Goal: Transaction & Acquisition: Purchase product/service

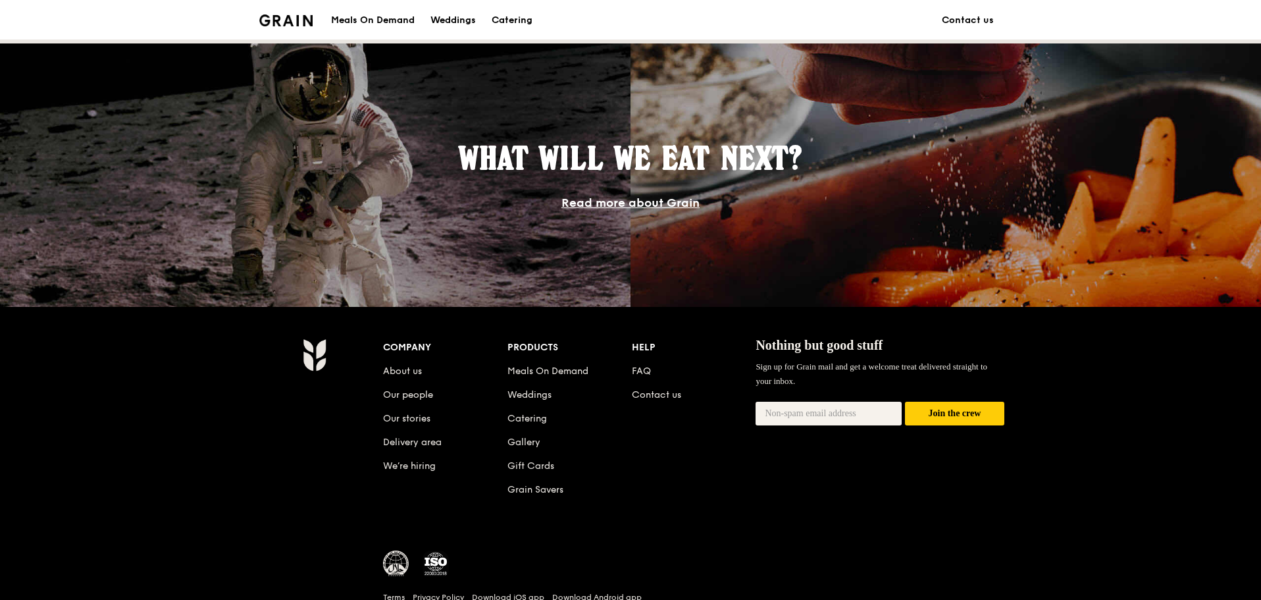
scroll to position [1170, 0]
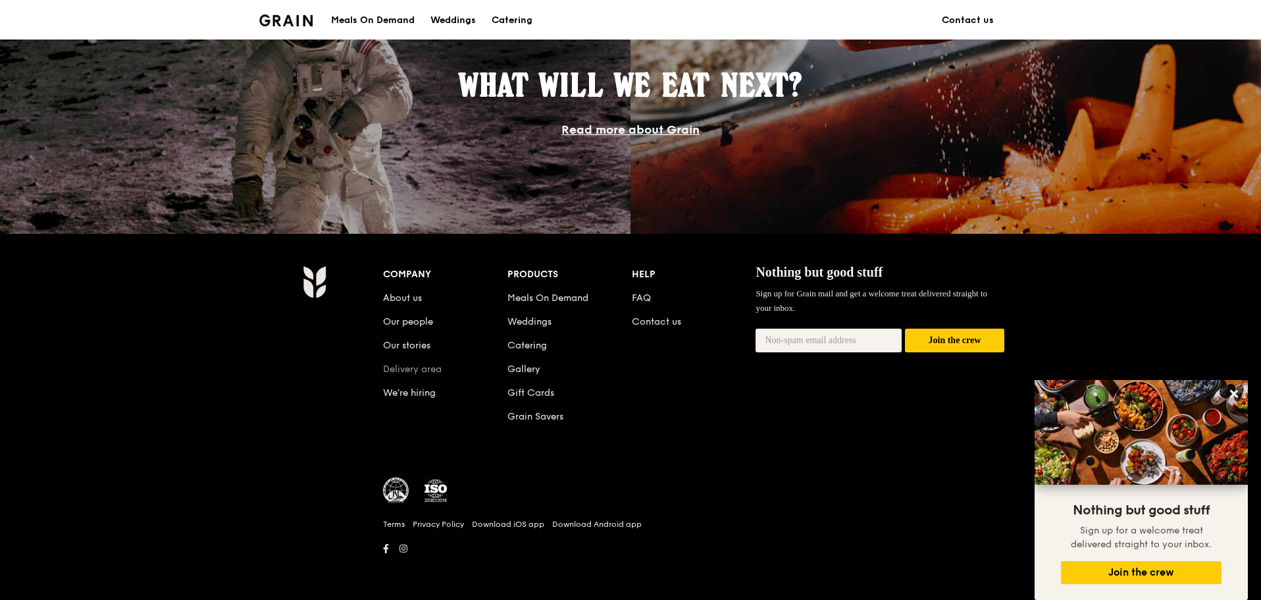
click at [403, 364] on link "Delivery area" at bounding box center [412, 368] width 59 height 11
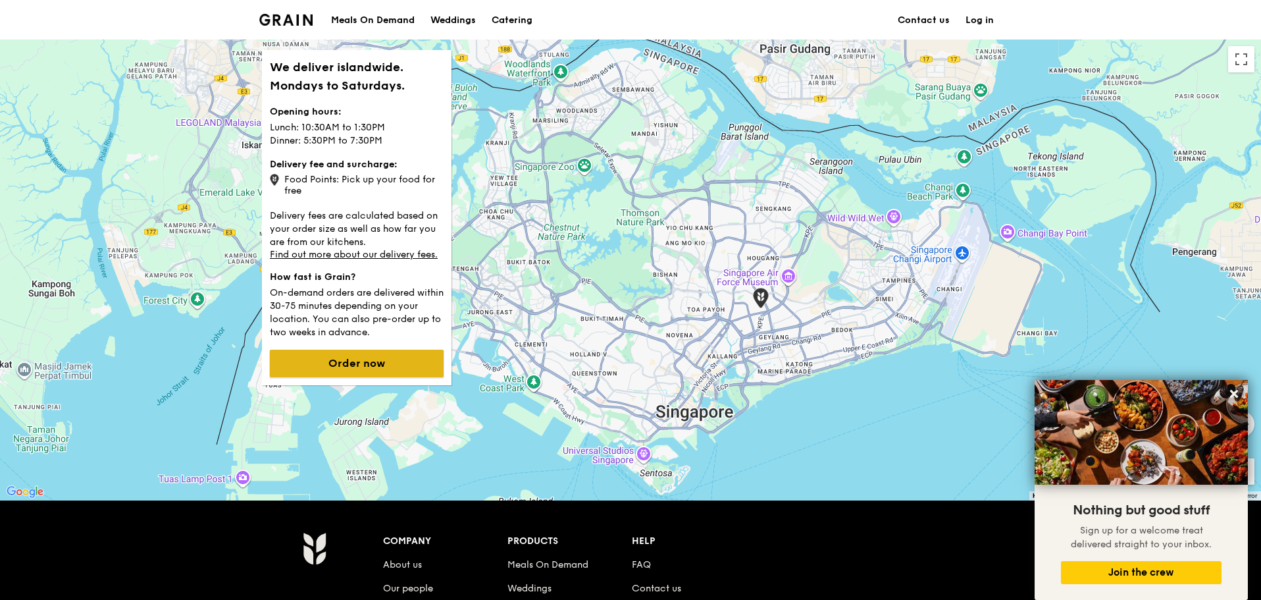
click at [393, 365] on button "Order now" at bounding box center [357, 364] width 174 height 28
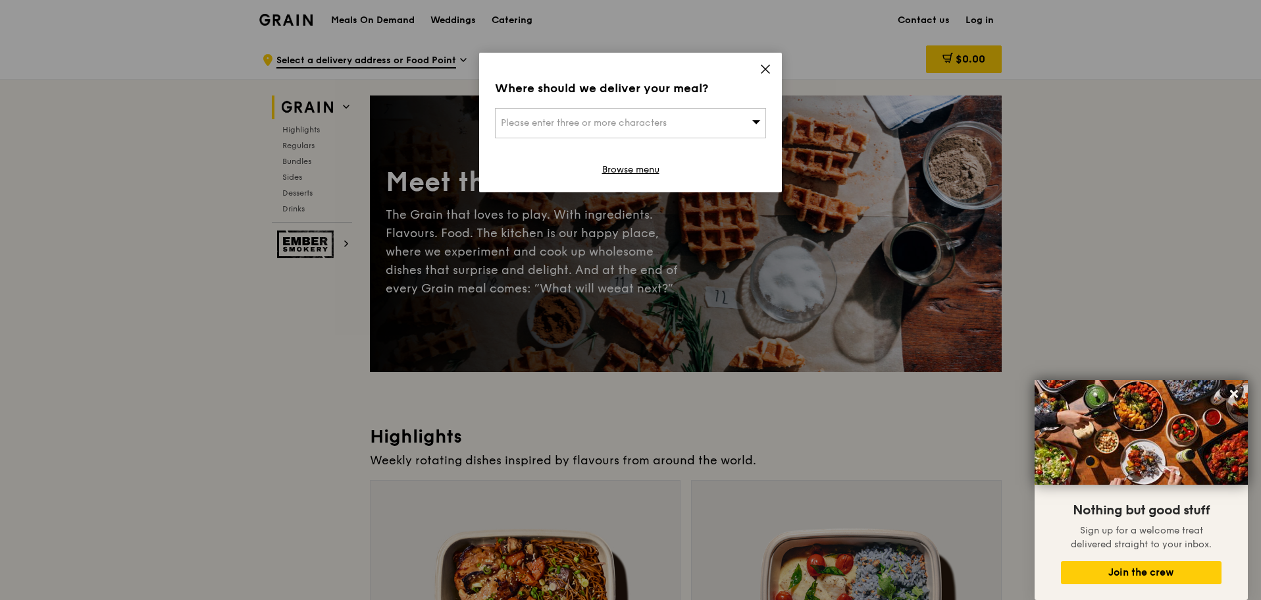
click at [648, 123] on span "Please enter three or more characters" at bounding box center [584, 122] width 166 height 11
type input "c"
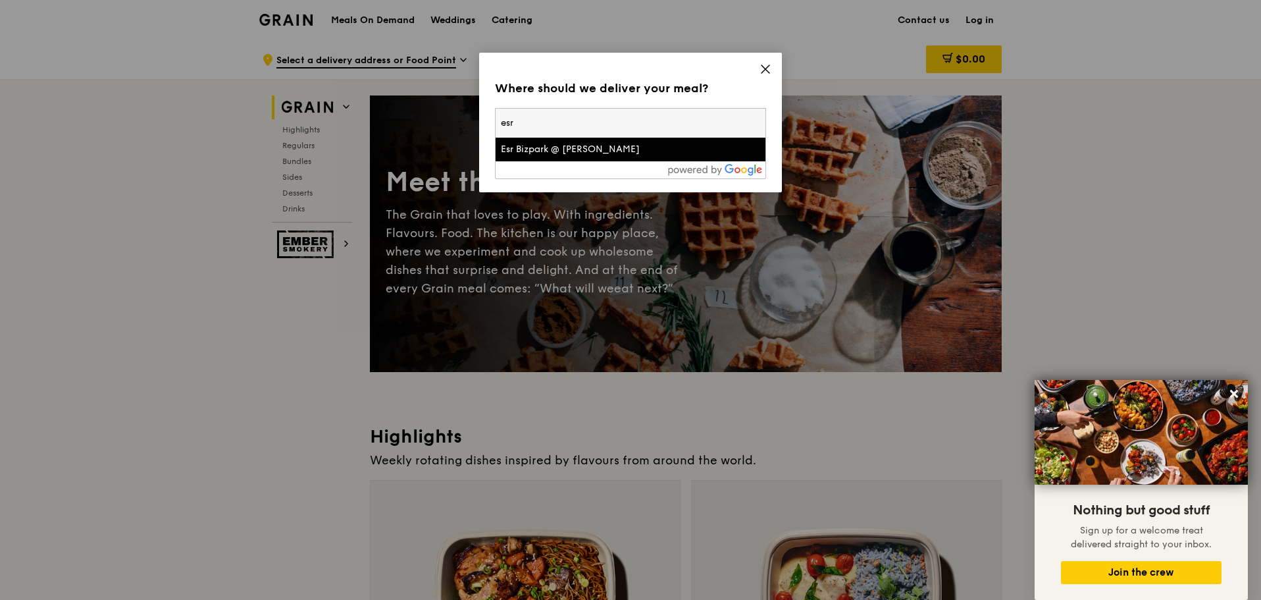
type input "esr"
click at [560, 153] on div "Esr Bizpark @ [PERSON_NAME]" at bounding box center [598, 149] width 195 height 13
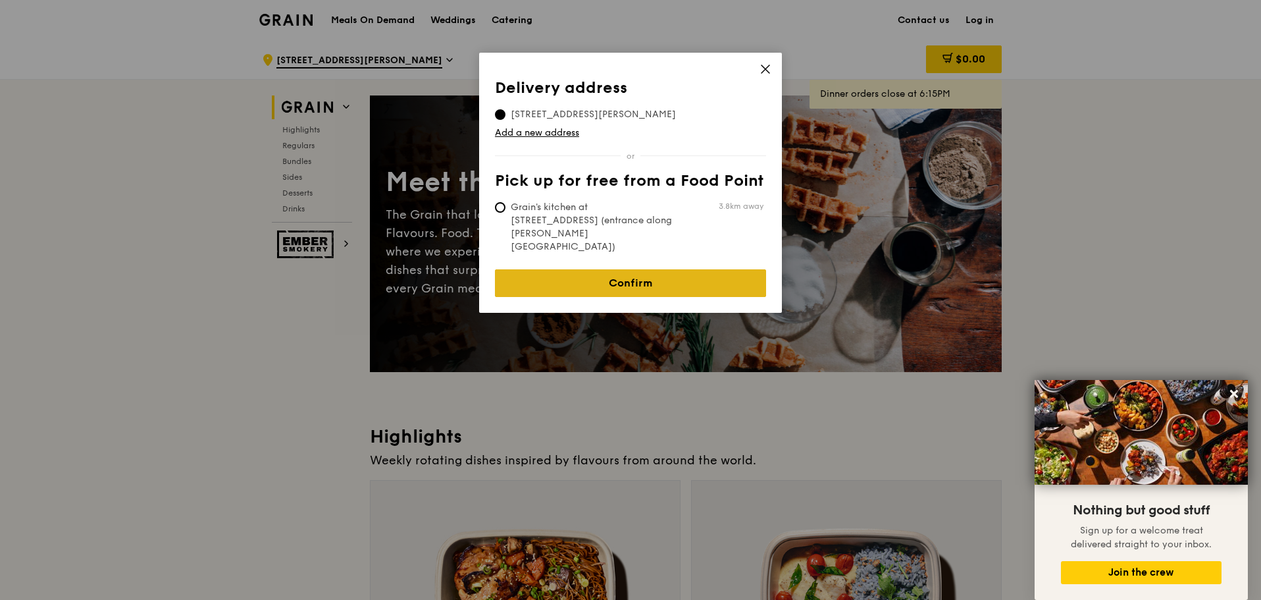
click at [668, 269] on link "Confirm" at bounding box center [630, 283] width 271 height 28
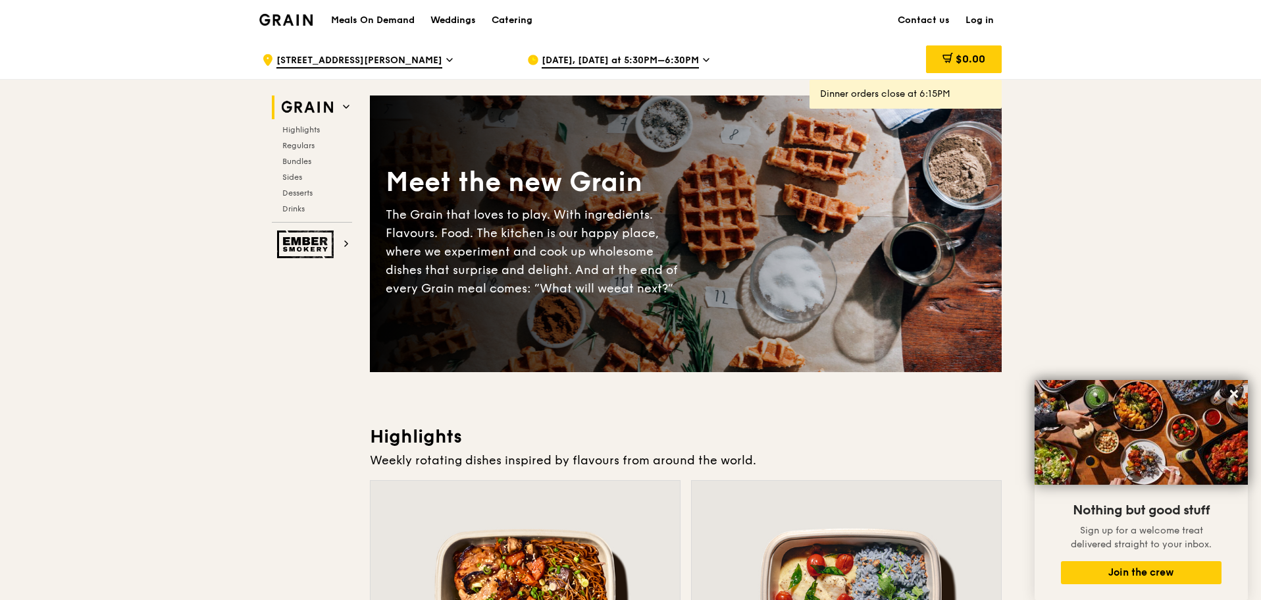
click at [694, 65] on span "[DATE], [DATE] at 5:30PM–6:30PM" at bounding box center [620, 61] width 157 height 14
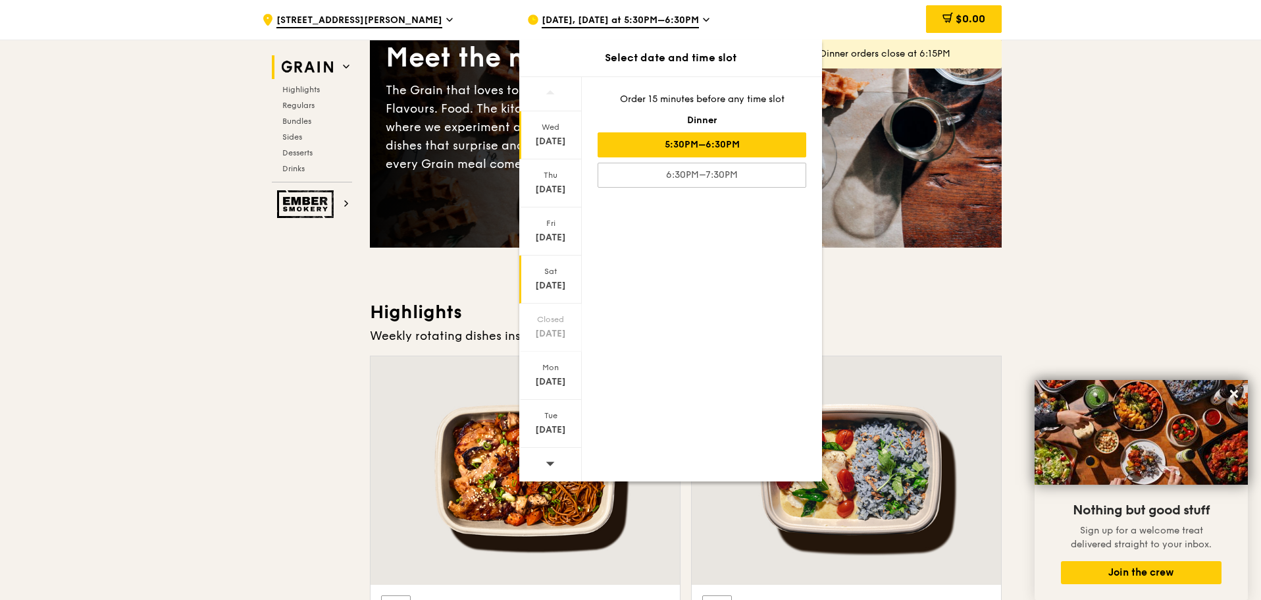
scroll to position [132, 0]
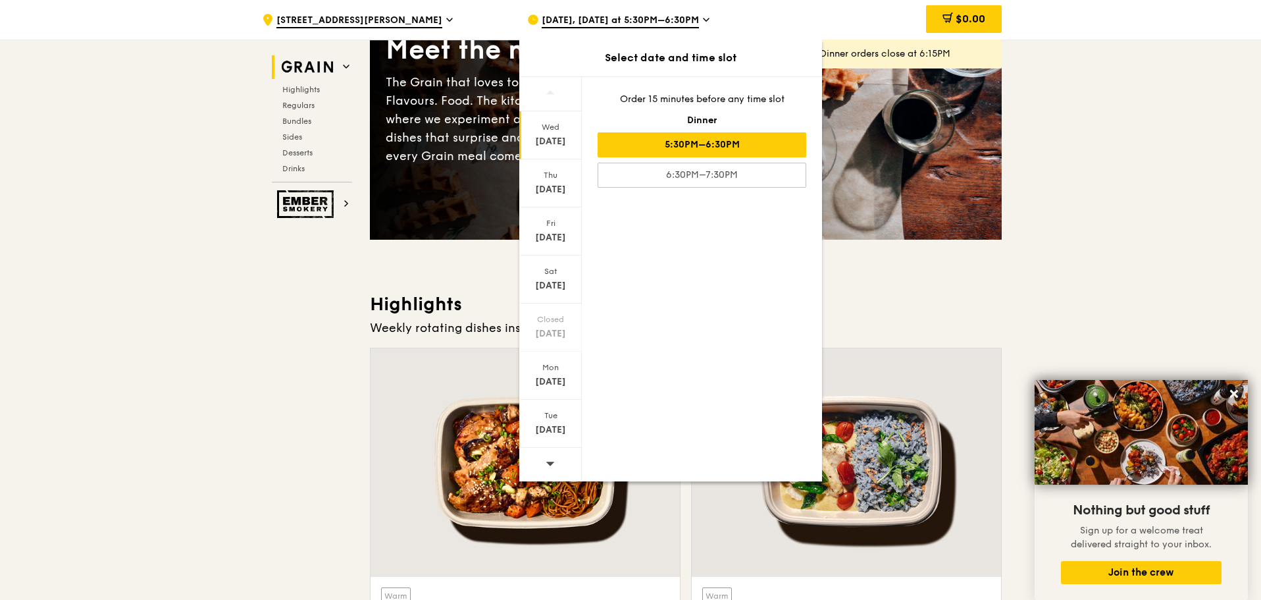
click at [552, 462] on icon at bounding box center [550, 463] width 9 height 4
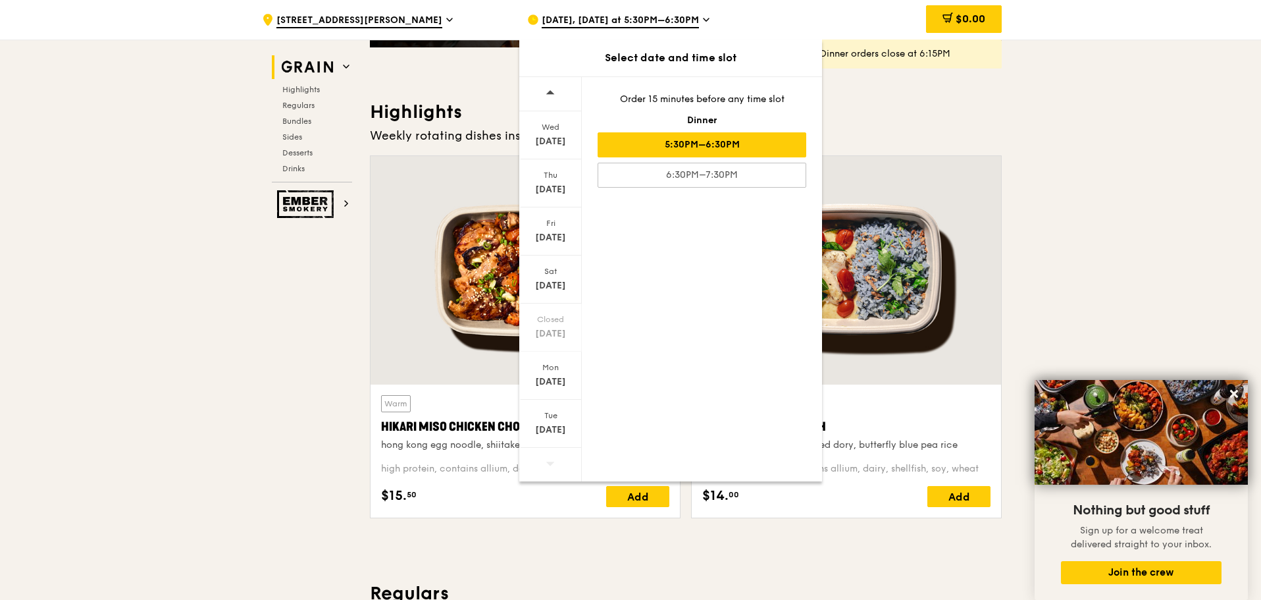
scroll to position [329, 0]
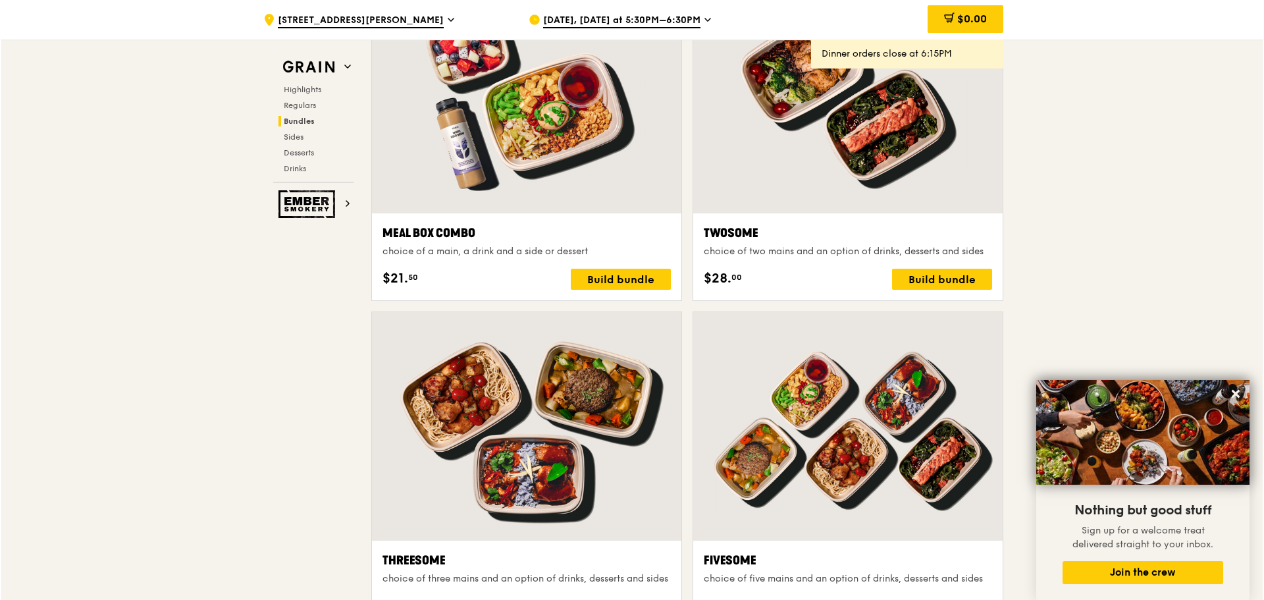
scroll to position [2027, 0]
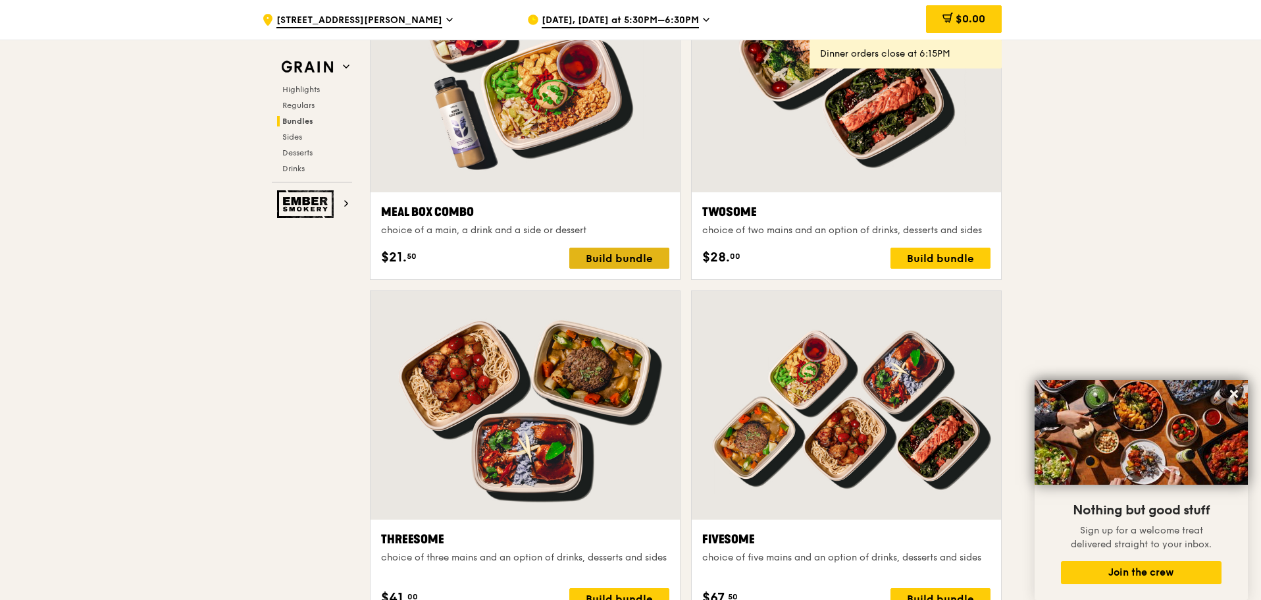
click at [623, 255] on div "Build bundle" at bounding box center [619, 257] width 100 height 21
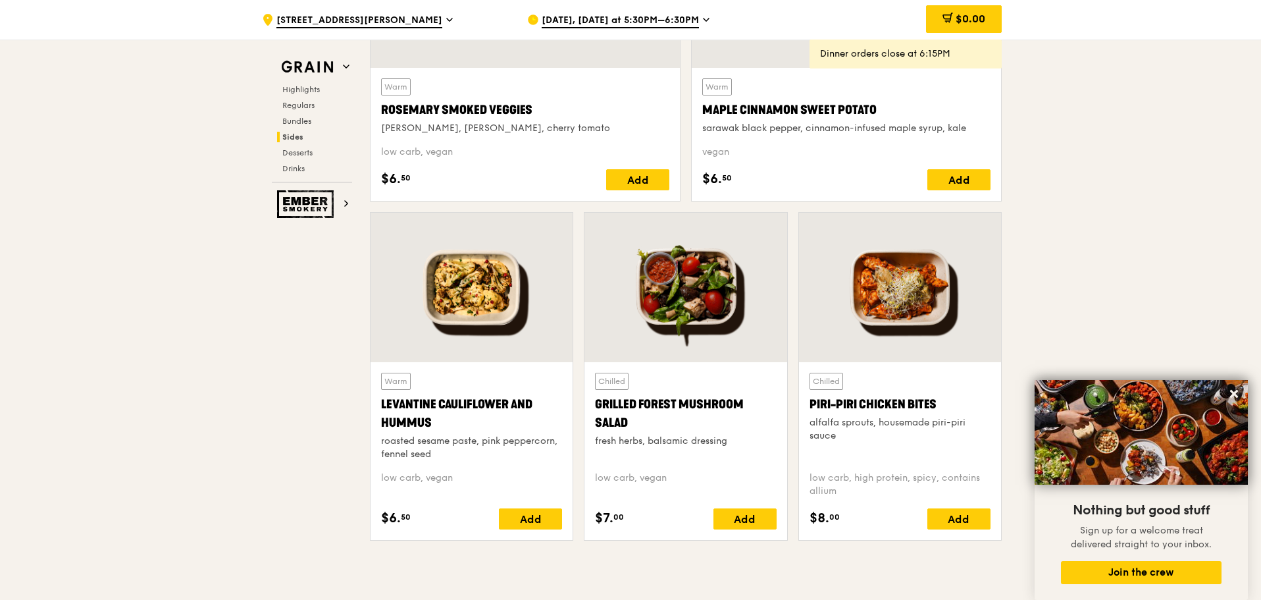
scroll to position [3278, 0]
